Goal: Find specific fact: Find specific fact

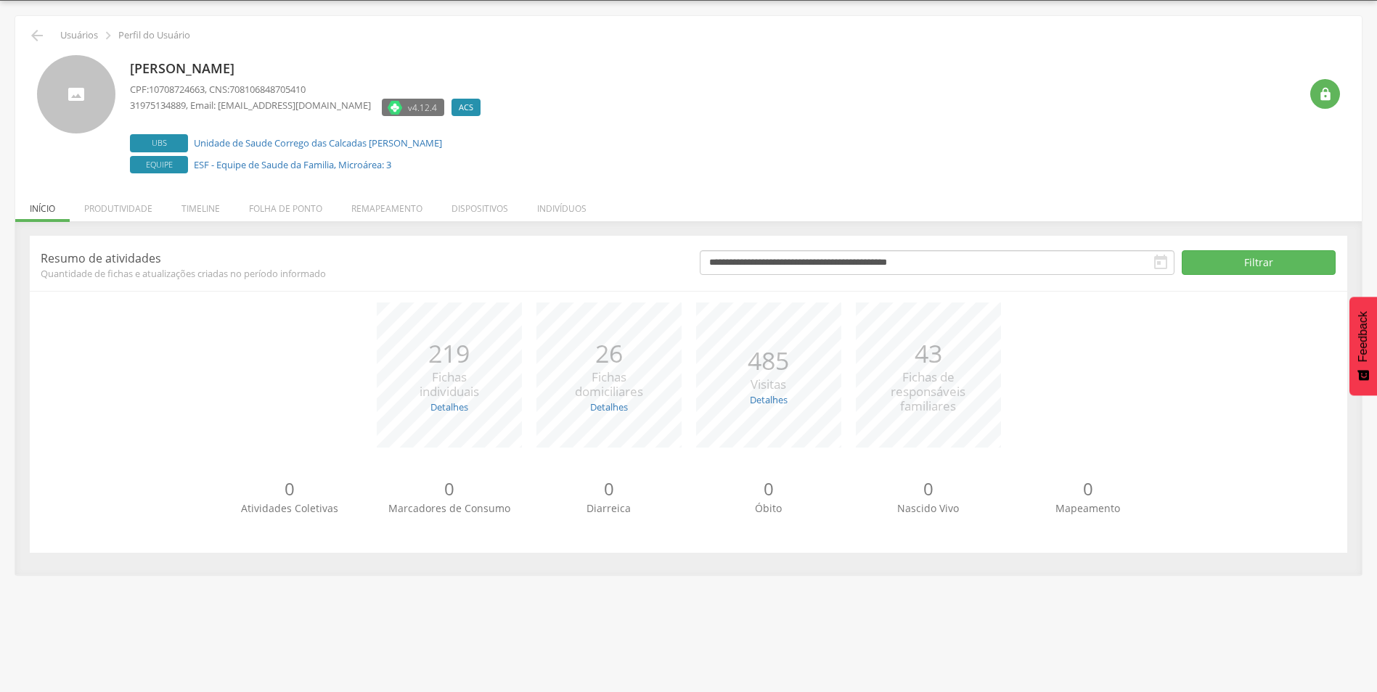
scroll to position [44, 0]
drag, startPoint x: 902, startPoint y: 378, endPoint x: 963, endPoint y: 406, distance: 66.9
click at [963, 406] on div "43 Fichas de responsáveis familiares" at bounding box center [927, 374] width 75 height 79
drag, startPoint x: 963, startPoint y: 406, endPoint x: 885, endPoint y: 388, distance: 79.6
click at [885, 388] on div "*** 43 Fichas de responsáveis familiares" at bounding box center [928, 374] width 160 height 145
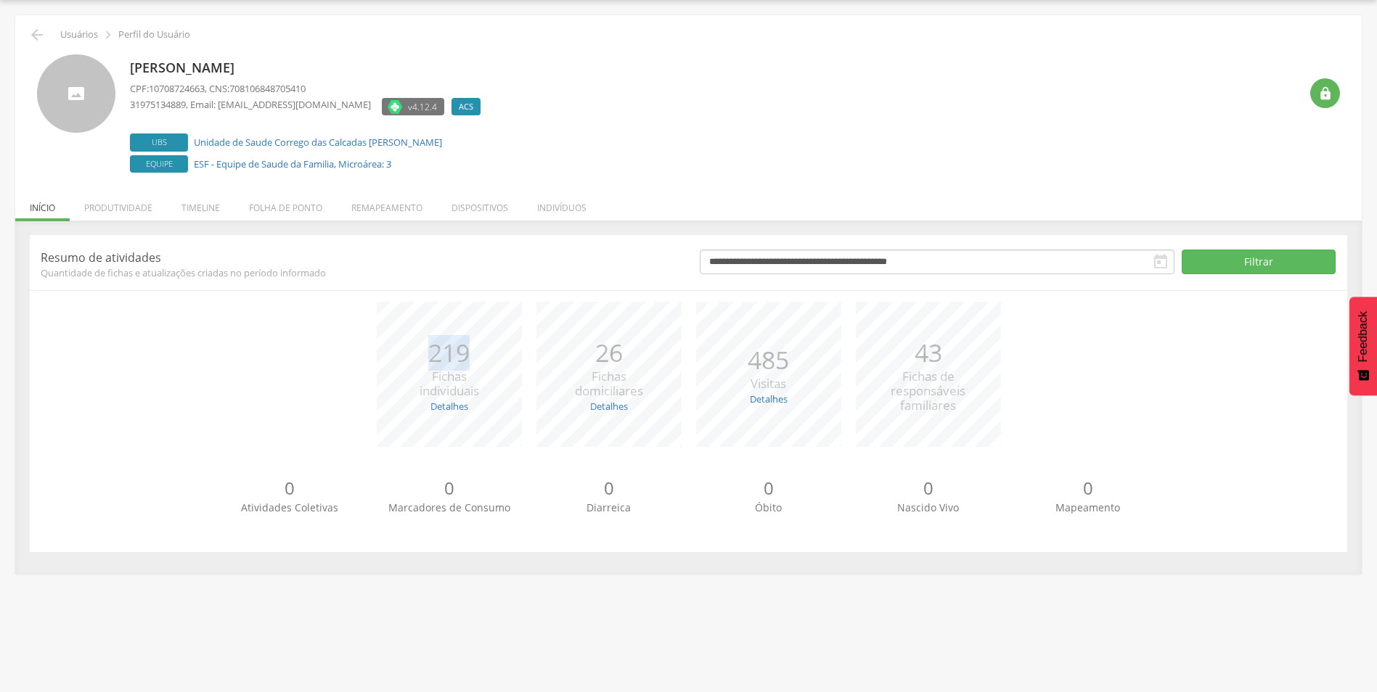
drag, startPoint x: 429, startPoint y: 358, endPoint x: 465, endPoint y: 346, distance: 38.3
click at [465, 346] on p "219" at bounding box center [449, 353] width 60 height 36
drag, startPoint x: 763, startPoint y: 360, endPoint x: 784, endPoint y: 358, distance: 21.8
click at [784, 358] on p "485" at bounding box center [767, 361] width 41 height 36
click at [874, 365] on div "*** 43 Fichas de responsáveis familiares" at bounding box center [928, 374] width 160 height 145
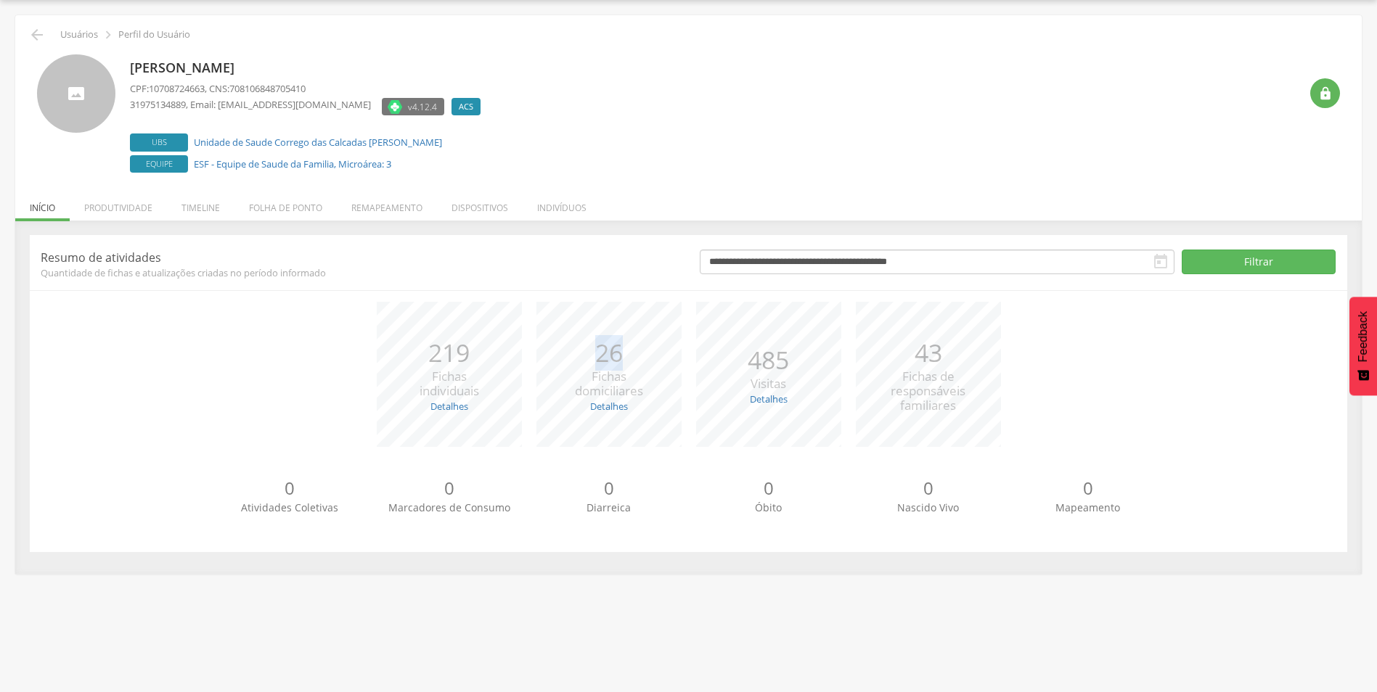
drag, startPoint x: 596, startPoint y: 357, endPoint x: 626, endPoint y: 354, distance: 30.6
click at [626, 354] on p "26" at bounding box center [609, 353] width 68 height 36
drag, startPoint x: 626, startPoint y: 354, endPoint x: 620, endPoint y: 360, distance: 8.2
click at [620, 360] on p "26" at bounding box center [609, 353] width 68 height 36
